Goal: Information Seeking & Learning: Learn about a topic

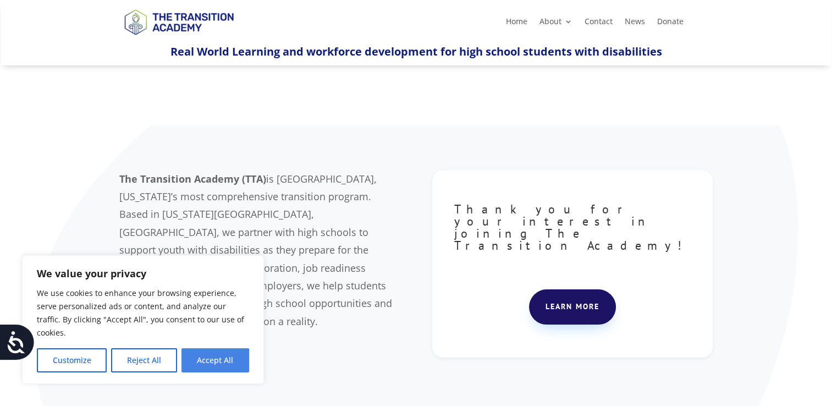
click at [218, 359] on button "Accept All" at bounding box center [215, 360] width 68 height 24
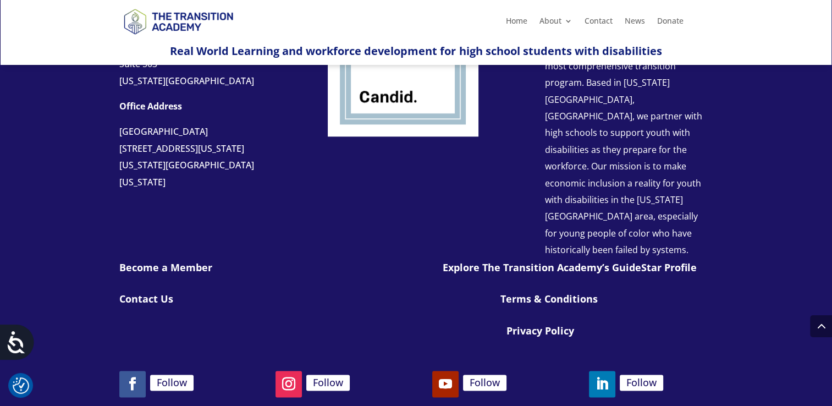
scroll to position [1301, 0]
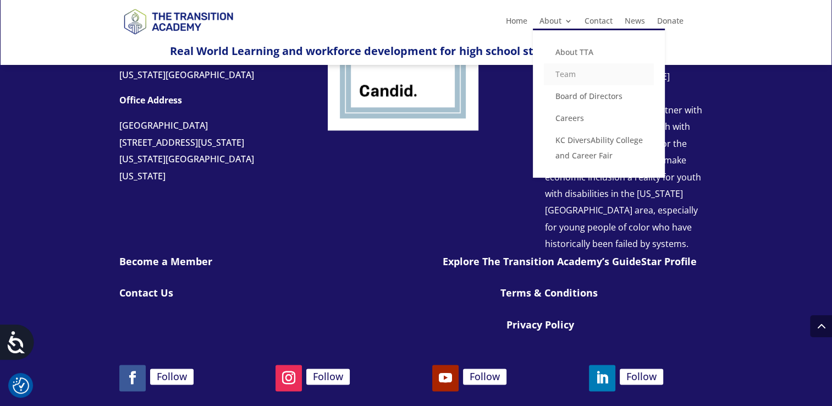
click at [578, 76] on link "Team" at bounding box center [599, 74] width 110 height 22
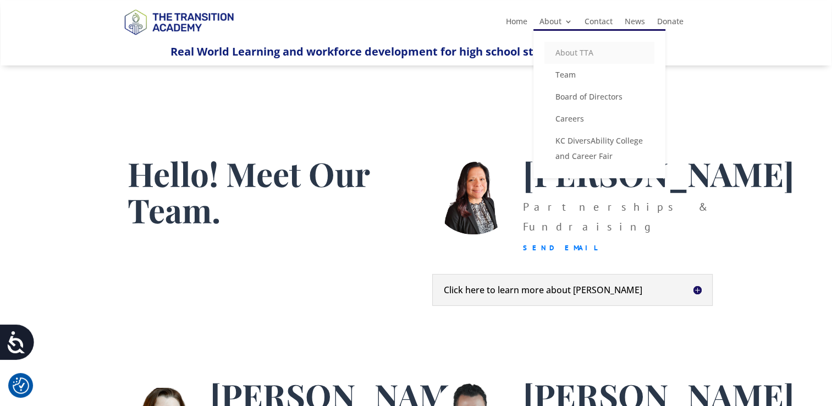
click at [576, 49] on link "About TTA" at bounding box center [599, 53] width 110 height 22
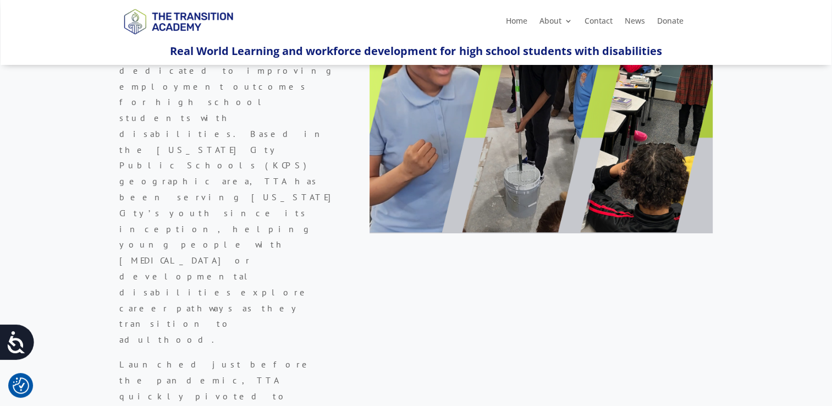
scroll to position [395, 0]
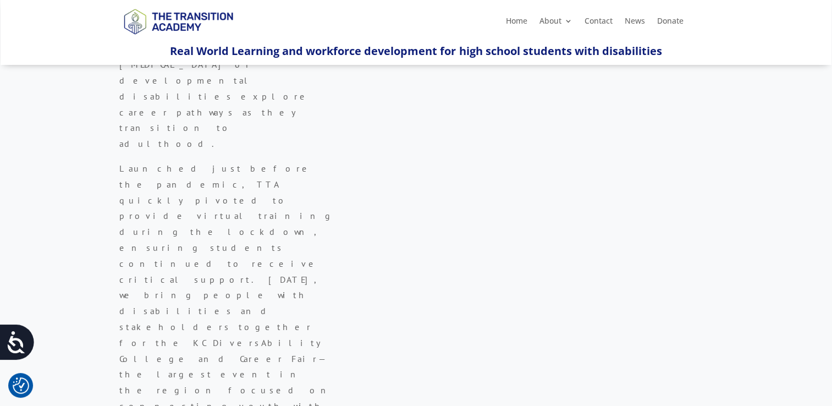
drag, startPoint x: 279, startPoint y: 316, endPoint x: 121, endPoint y: 284, distance: 160.3
copy p "Our mission is to make economic inclusion a reality for youth with disabilities…"
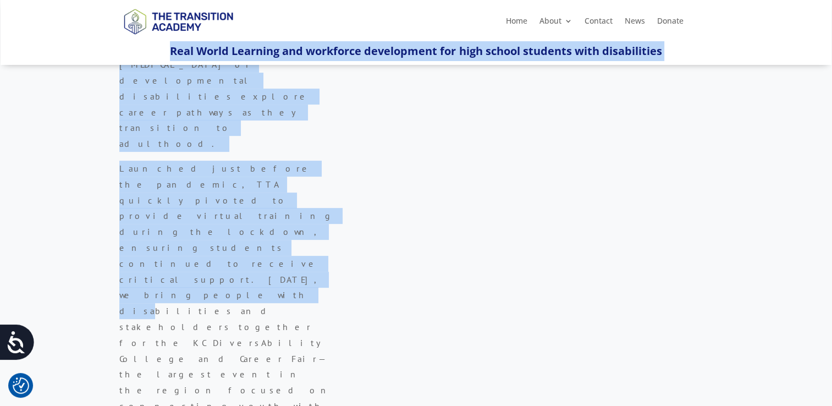
drag, startPoint x: 129, startPoint y: 58, endPoint x: 204, endPoint y: -32, distance: 117.5
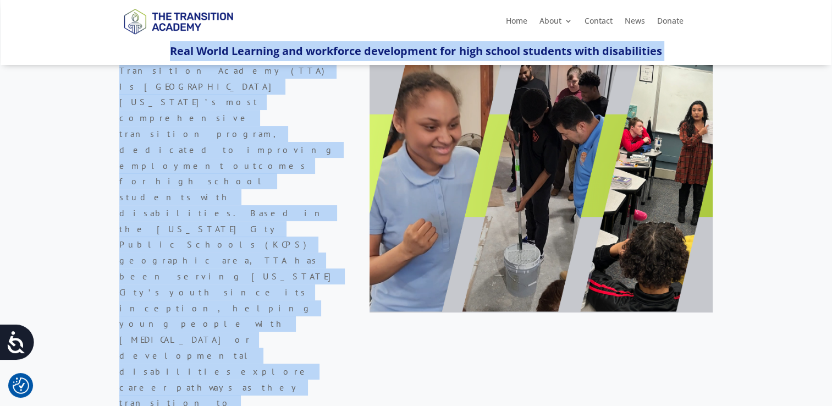
scroll to position [0, 0]
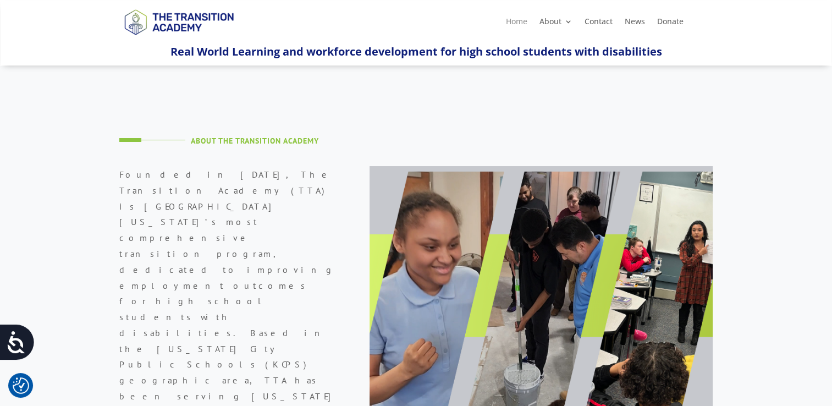
click at [511, 20] on link "Home" at bounding box center [516, 24] width 21 height 12
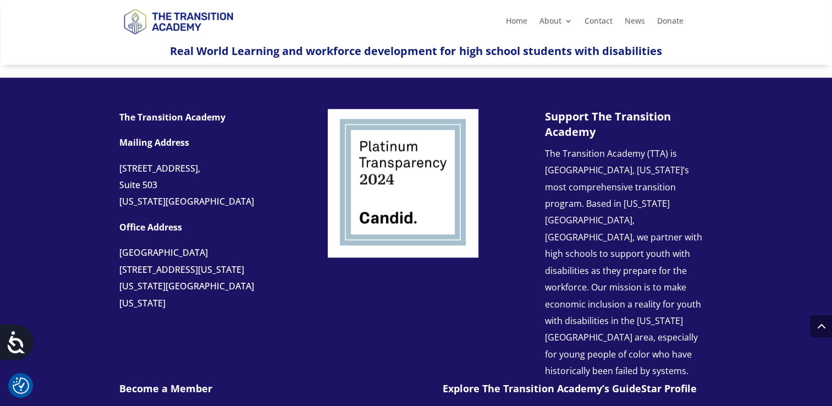
scroll to position [1124, 0]
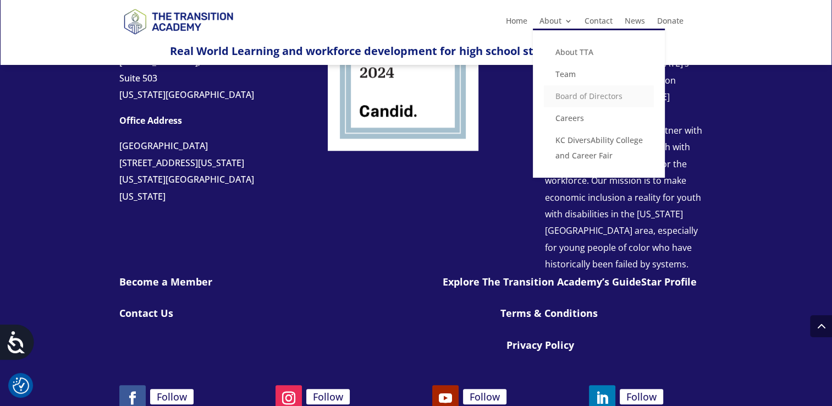
click at [576, 92] on link "Board of Directors" at bounding box center [599, 96] width 110 height 22
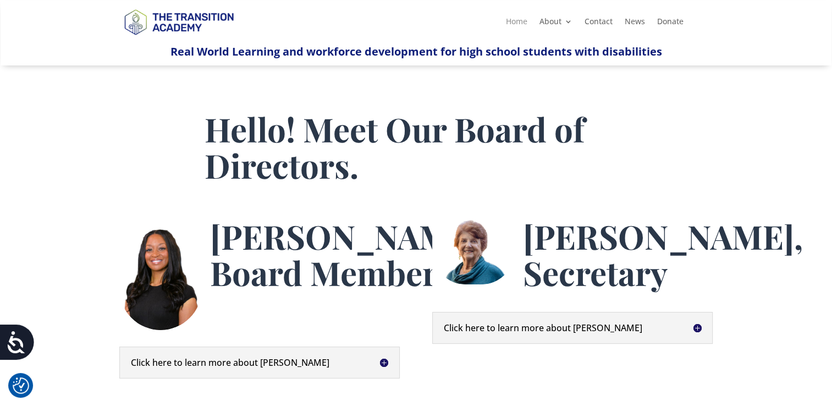
click at [515, 21] on link "Home" at bounding box center [516, 24] width 21 height 12
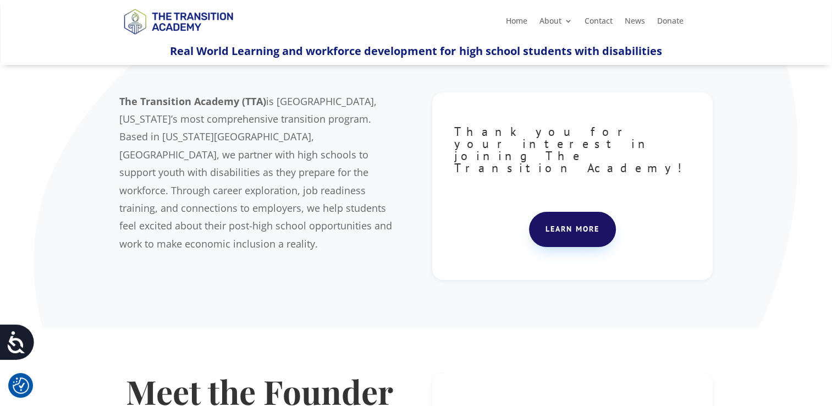
scroll to position [67, 0]
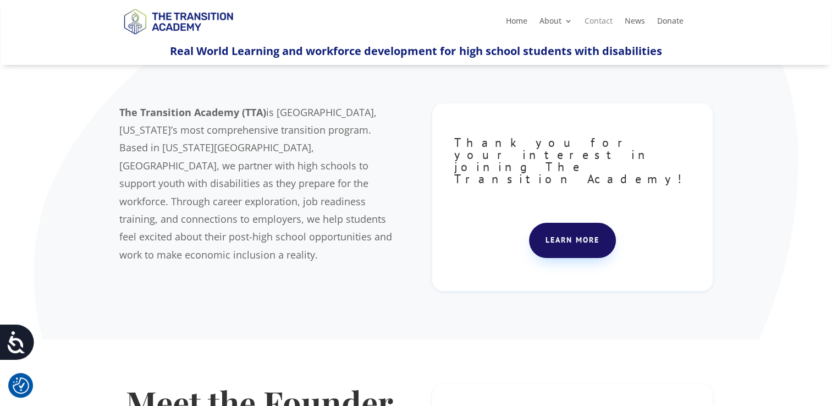
click at [600, 19] on link "Contact" at bounding box center [598, 23] width 28 height 12
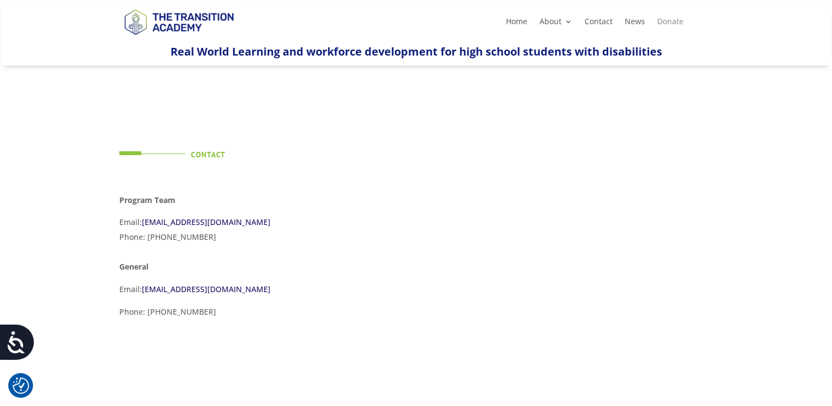
click at [663, 26] on link "Donate" at bounding box center [670, 24] width 26 height 12
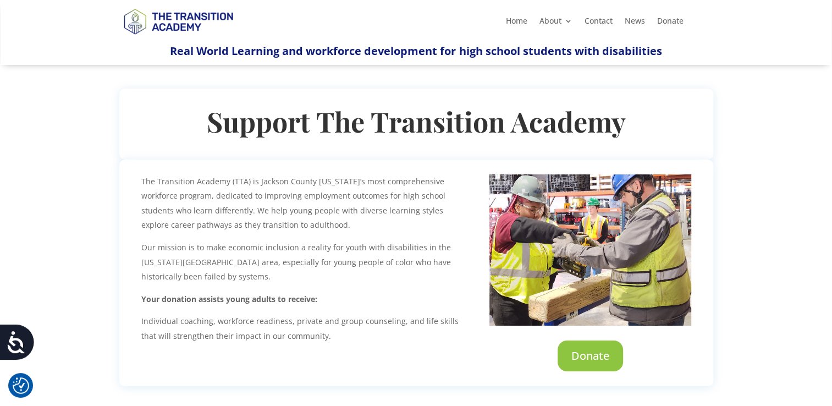
scroll to position [35, 0]
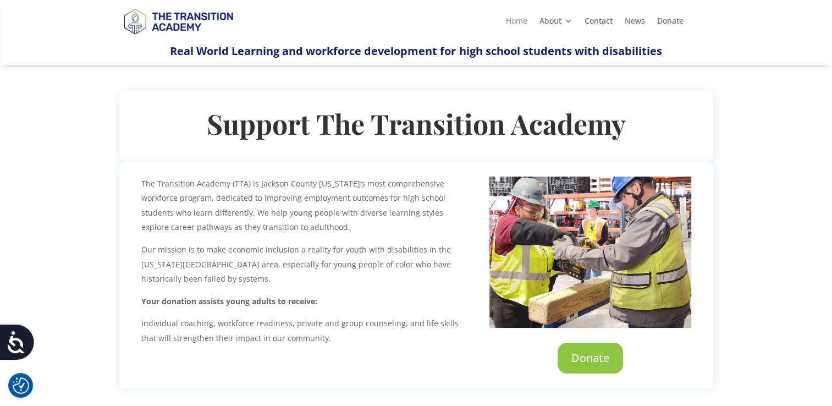
click at [515, 25] on link "Home" at bounding box center [515, 23] width 21 height 12
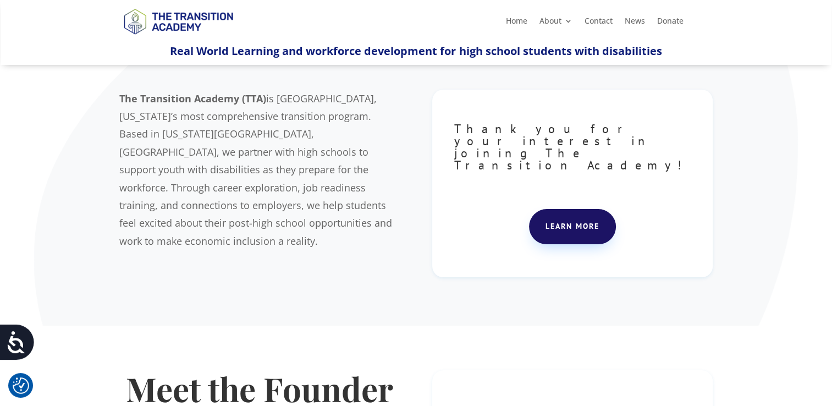
scroll to position [55, 0]
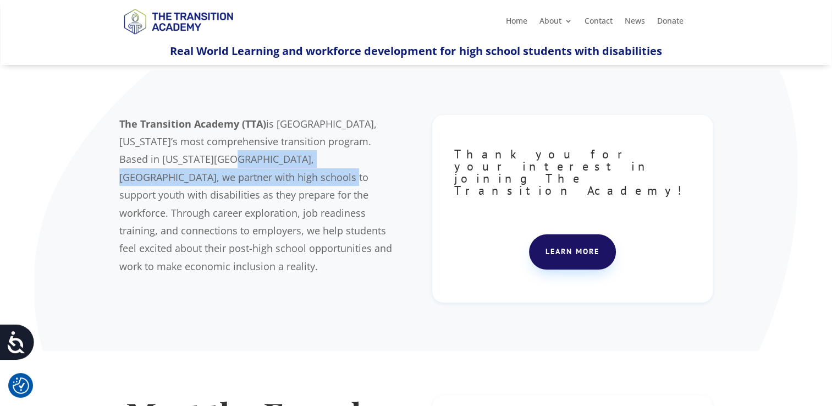
drag, startPoint x: 167, startPoint y: 158, endPoint x: 172, endPoint y: 180, distance: 22.5
click at [172, 180] on span "is Jackson County, Missouri’s most comprehensive transition program. Based in K…" at bounding box center [255, 195] width 273 height 156
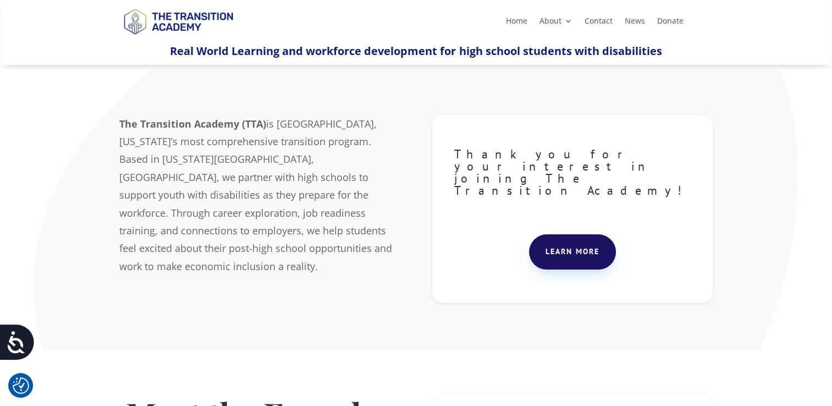
drag, startPoint x: 172, startPoint y: 180, endPoint x: 270, endPoint y: 190, distance: 98.9
click at [270, 190] on span "is Jackson County, Missouri’s most comprehensive transition program. Based in K…" at bounding box center [255, 195] width 273 height 156
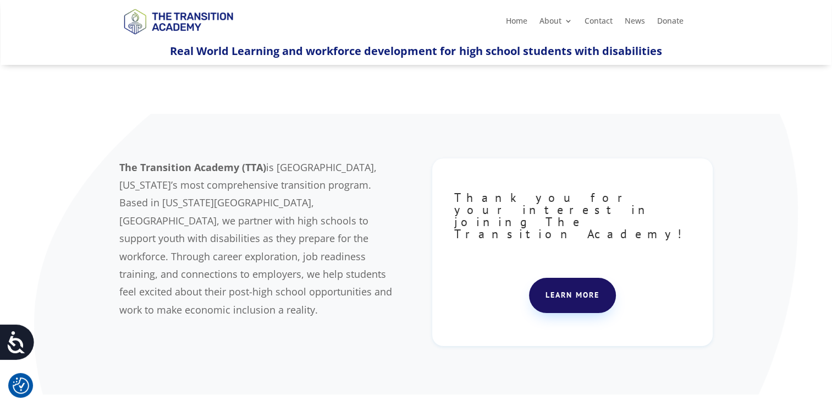
scroll to position [11, 0]
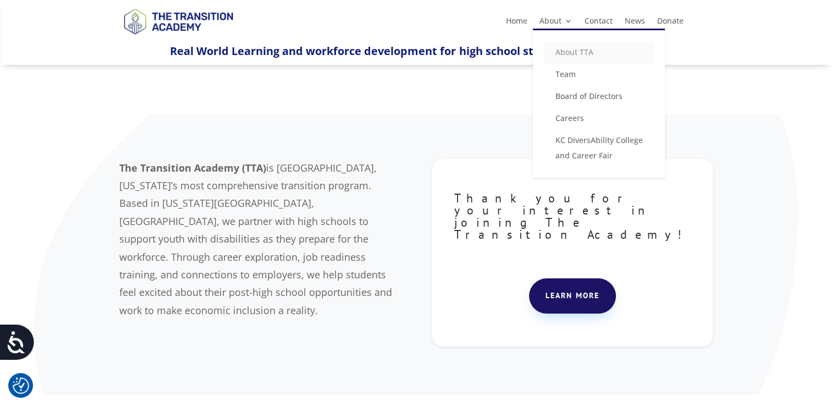
click at [572, 48] on link "About TTA" at bounding box center [599, 52] width 110 height 22
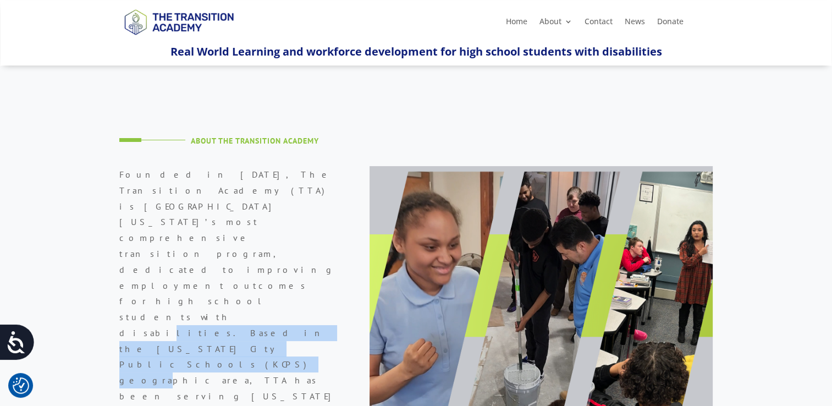
drag, startPoint x: 310, startPoint y: 240, endPoint x: 274, endPoint y: 229, distance: 38.1
click at [274, 229] on p "Founded in 2019, The Transition Academy (TTA) is Jackson County Missouri’s most…" at bounding box center [228, 361] width 218 height 389
copy span "Based in the Kansas City Public Schools (KCPS) geographic area,"
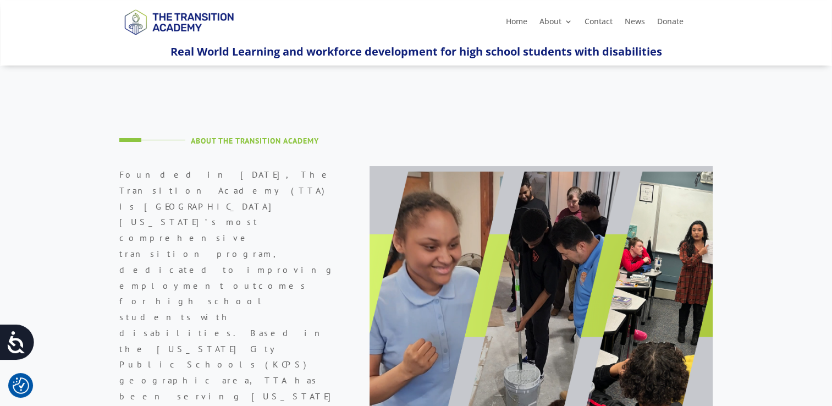
click at [308, 263] on p "Founded in 2019, The Transition Academy (TTA) is Jackson County Missouri’s most…" at bounding box center [228, 361] width 218 height 389
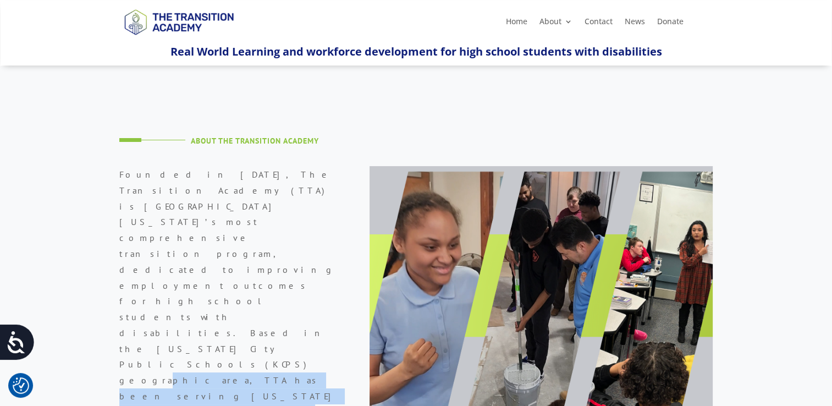
drag, startPoint x: 156, startPoint y: 300, endPoint x: 310, endPoint y: 241, distance: 165.0
click at [310, 241] on span "Founded in 2019, The Transition Academy (TTA) is Jackson County Missouri’s most…" at bounding box center [228, 356] width 218 height 375
copy span "TTA has been serving Kansas City’s youth since its inception, helping young peo…"
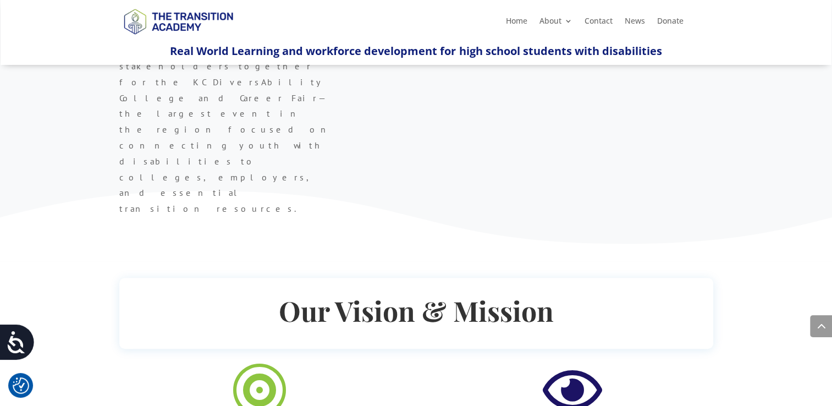
scroll to position [661, 0]
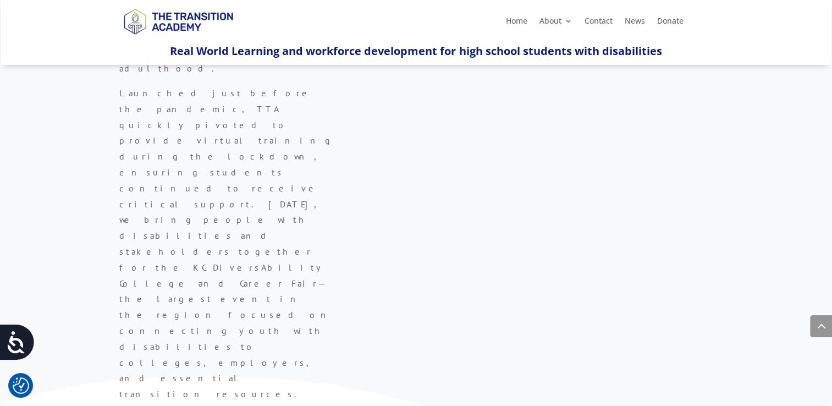
scroll to position [445, 0]
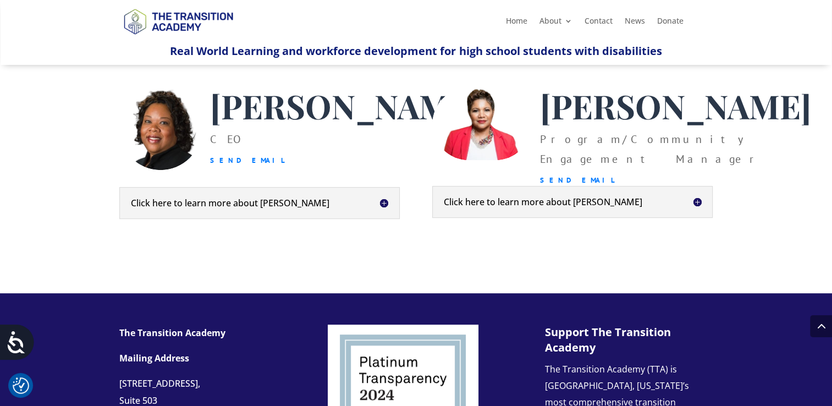
scroll to position [525, 0]
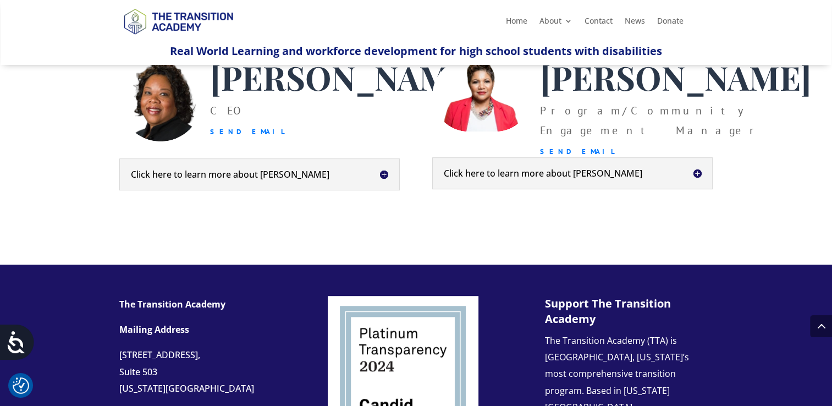
click at [493, 109] on img at bounding box center [481, 95] width 99 height 73
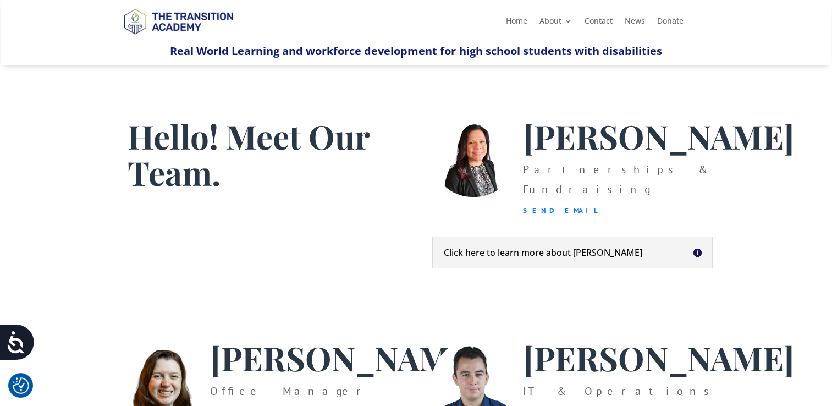
scroll to position [17, 0]
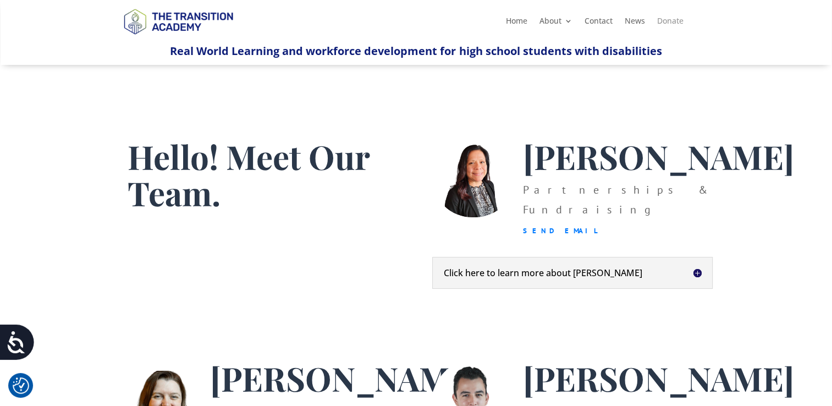
click at [675, 21] on link "Donate" at bounding box center [669, 23] width 26 height 12
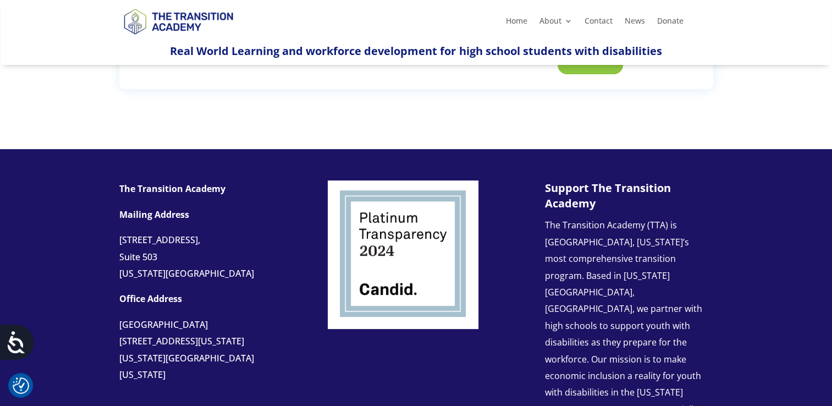
scroll to position [390, 0]
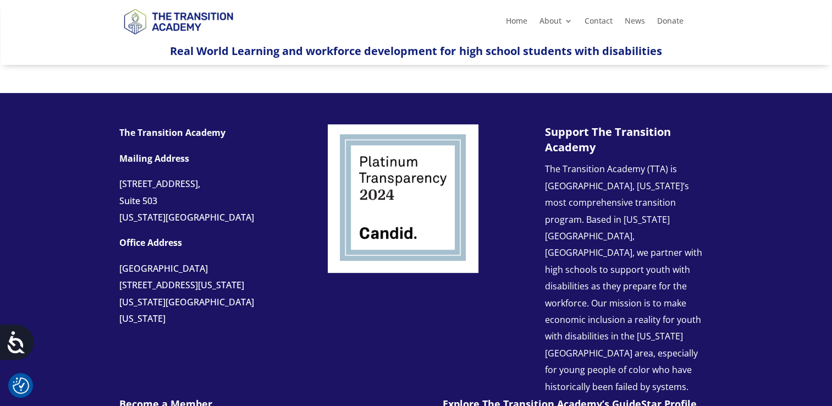
click at [550, 397] on link "Explore The Transition Academy’s GuideStar Profile" at bounding box center [569, 403] width 254 height 13
